Goal: Information Seeking & Learning: Learn about a topic

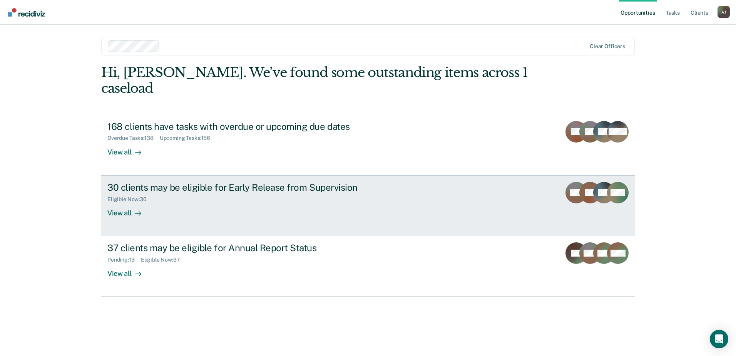
click at [212, 202] on link "30 clients may be eligible for Early Release from Supervision Eligible Now : 30…" at bounding box center [367, 205] width 533 height 61
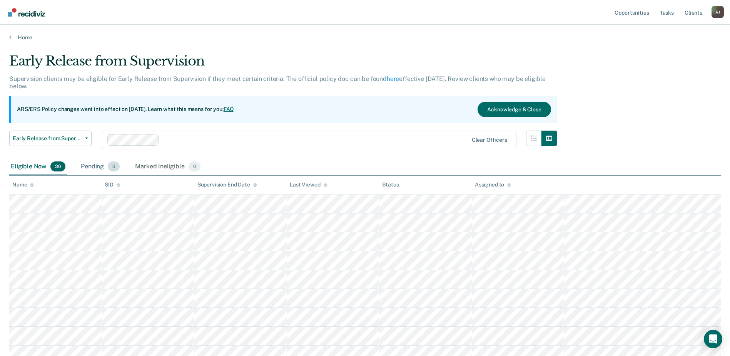
click at [95, 165] on div "Pending 0" at bounding box center [100, 166] width 42 height 17
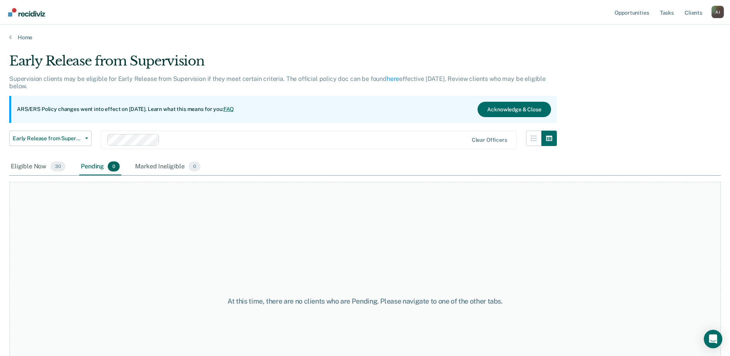
click at [157, 154] on div "Early Release from Supervision Early Release from Supervision Annual Report Sta…" at bounding box center [283, 144] width 548 height 28
click at [22, 166] on div "Eligible Now 30" at bounding box center [38, 166] width 58 height 17
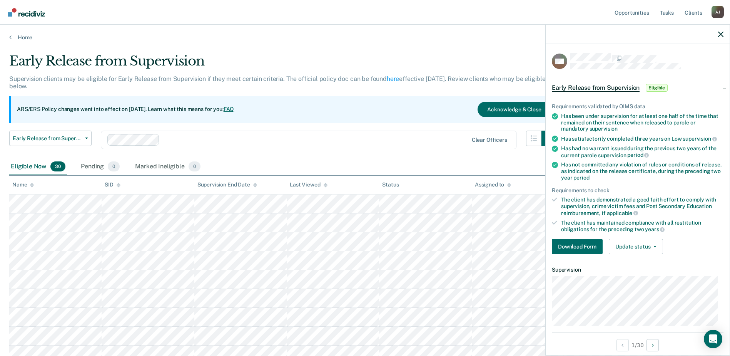
click at [404, 102] on div "ARS/ERS Policy changes went into effect on [DATE]. Learn what this means for yo…" at bounding box center [283, 109] width 548 height 27
click at [724, 32] on div at bounding box center [638, 34] width 184 height 19
click at [724, 36] on div at bounding box center [638, 34] width 184 height 19
click at [720, 37] on div at bounding box center [638, 34] width 184 height 19
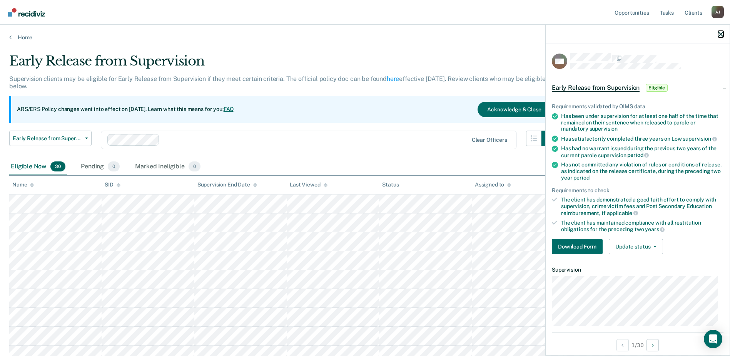
click at [718, 33] on icon "button" at bounding box center [720, 34] width 5 height 5
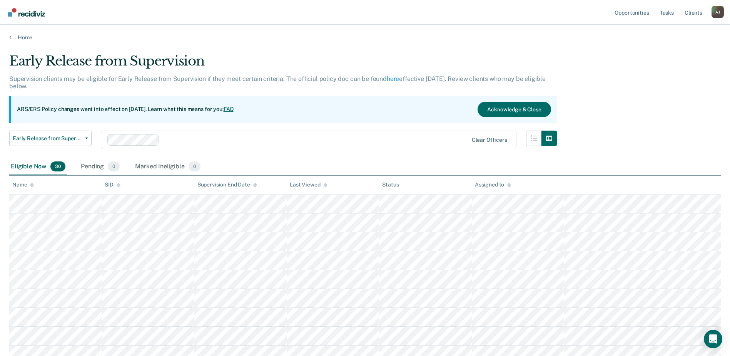
click at [398, 58] on div "Early Release from Supervision" at bounding box center [283, 64] width 548 height 22
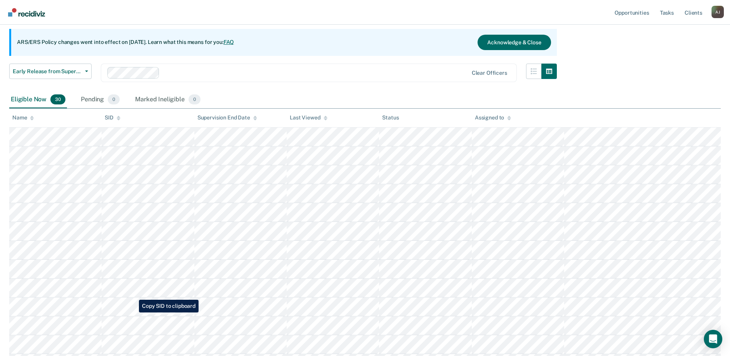
scroll to position [77, 0]
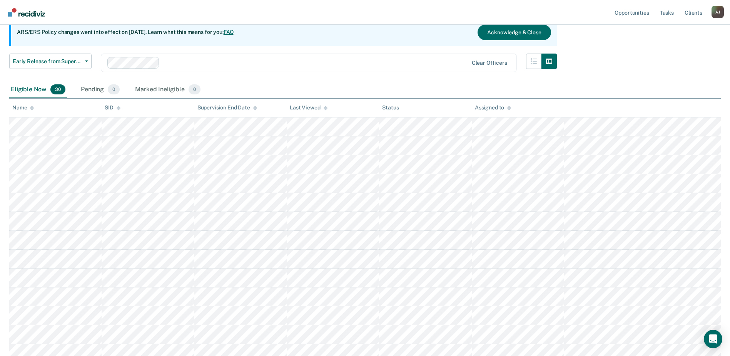
click at [659, 67] on div "Early Release from Supervision Supervision clients may be eligible for Early Re…" at bounding box center [365, 328] width 712 height 705
